Goal: Find specific page/section: Find specific page/section

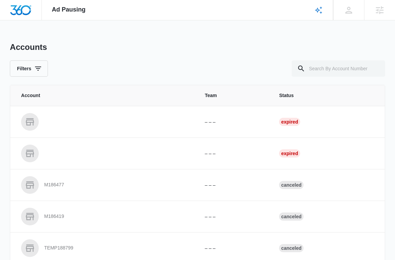
click at [332, 79] on div "Accounts Filters Account Team Status – – – Expired – – – Expired M186477 – – – …" at bounding box center [197, 251] width 375 height 418
click at [332, 67] on input "text" at bounding box center [338, 68] width 93 height 16
paste input "M338109"
type input "M338109"
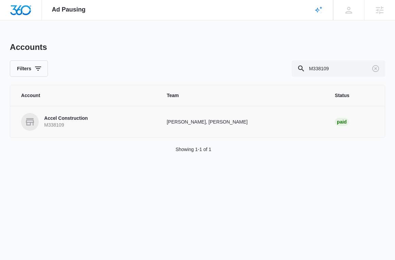
click at [86, 126] on p "M338109" at bounding box center [66, 125] width 44 height 7
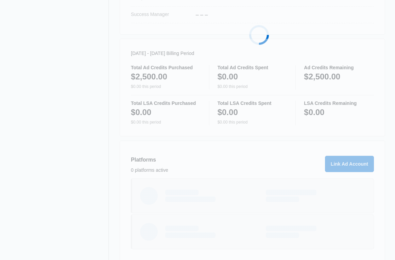
scroll to position [331, 0]
